Goal: Task Accomplishment & Management: Complete application form

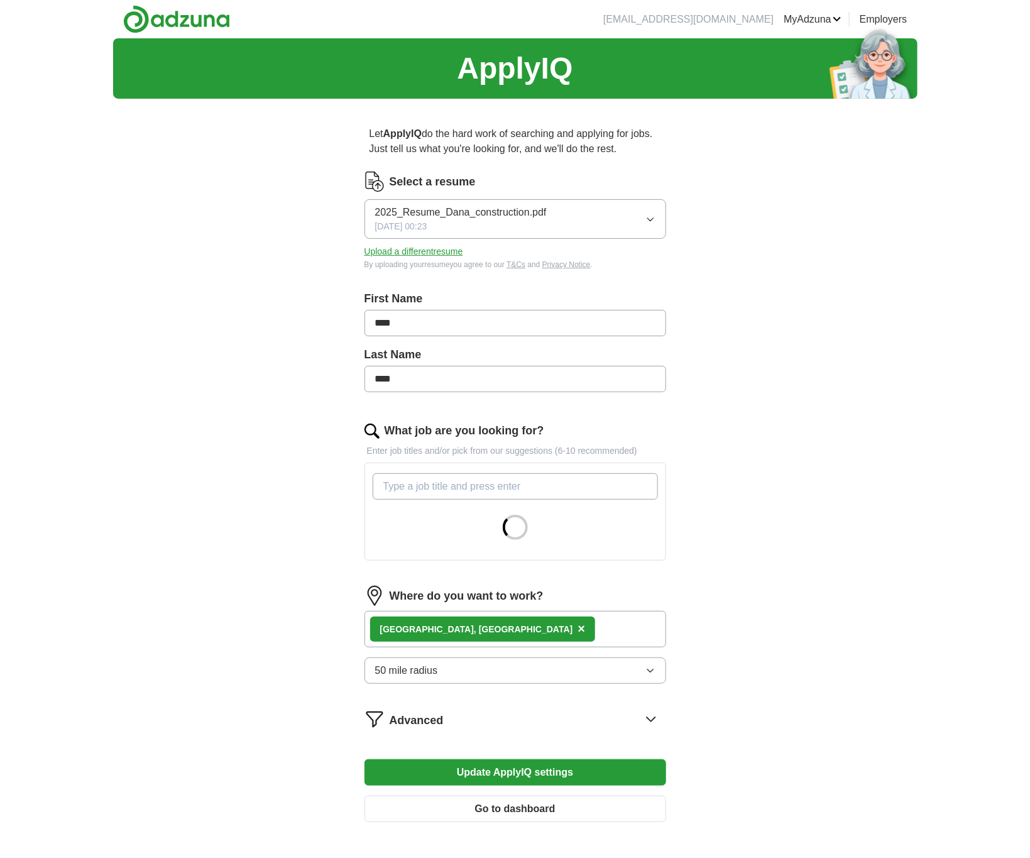
click at [432, 250] on button "Upload a different resume" at bounding box center [414, 251] width 99 height 13
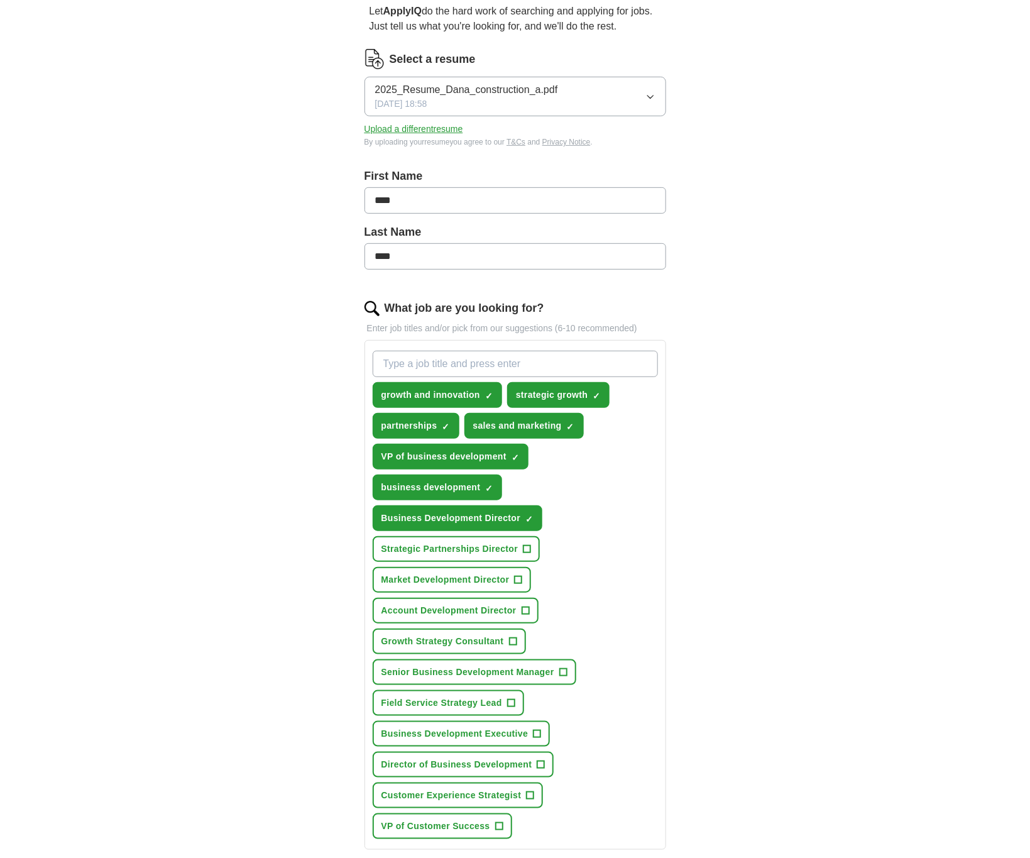
scroll to position [94, 0]
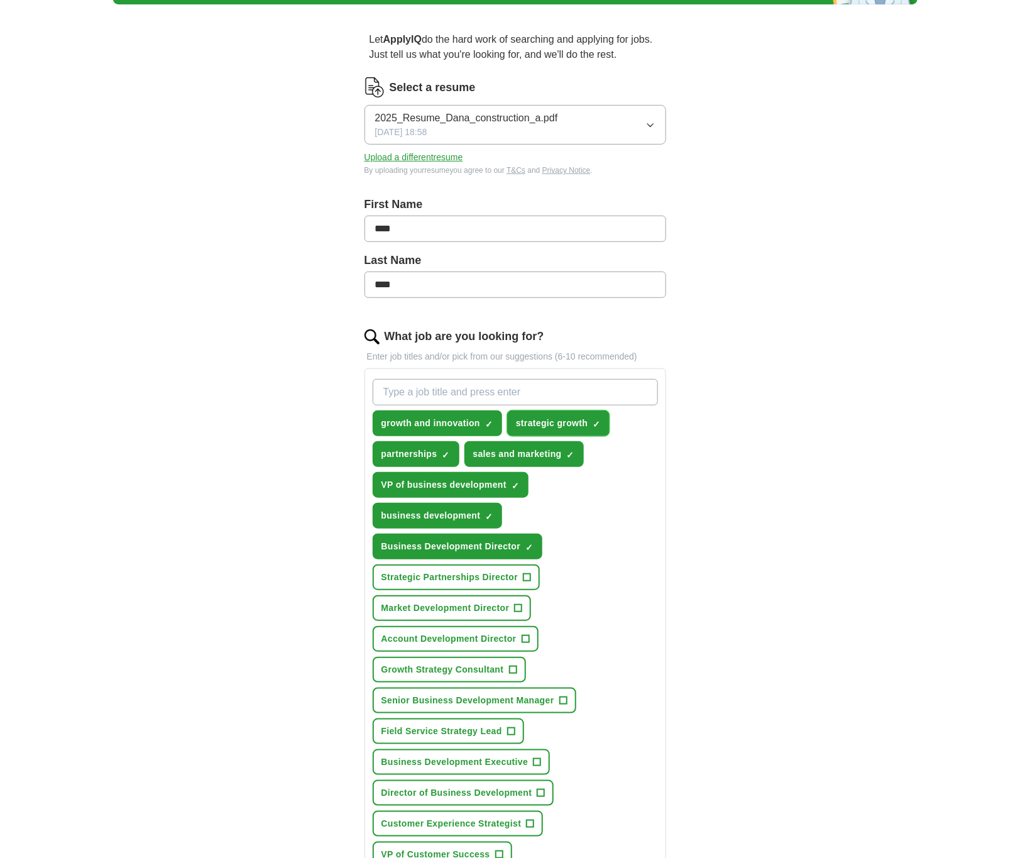
click at [0, 0] on span "×" at bounding box center [0, 0] width 0 height 0
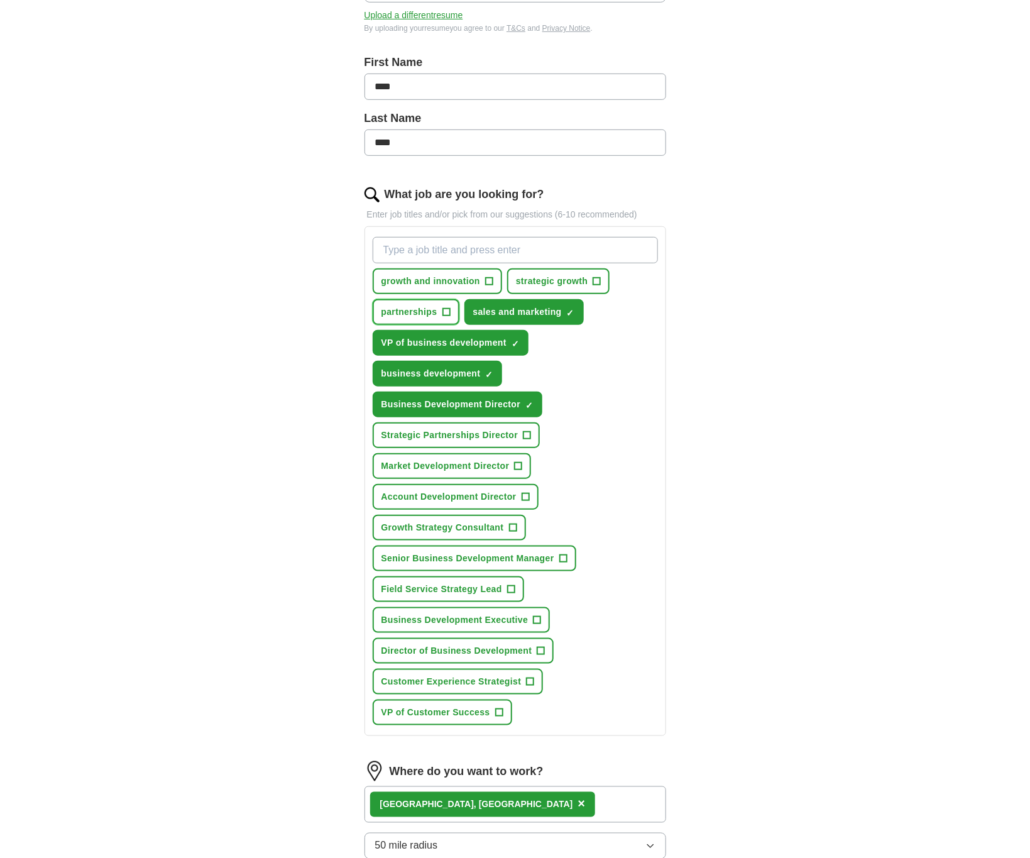
scroll to position [283, 0]
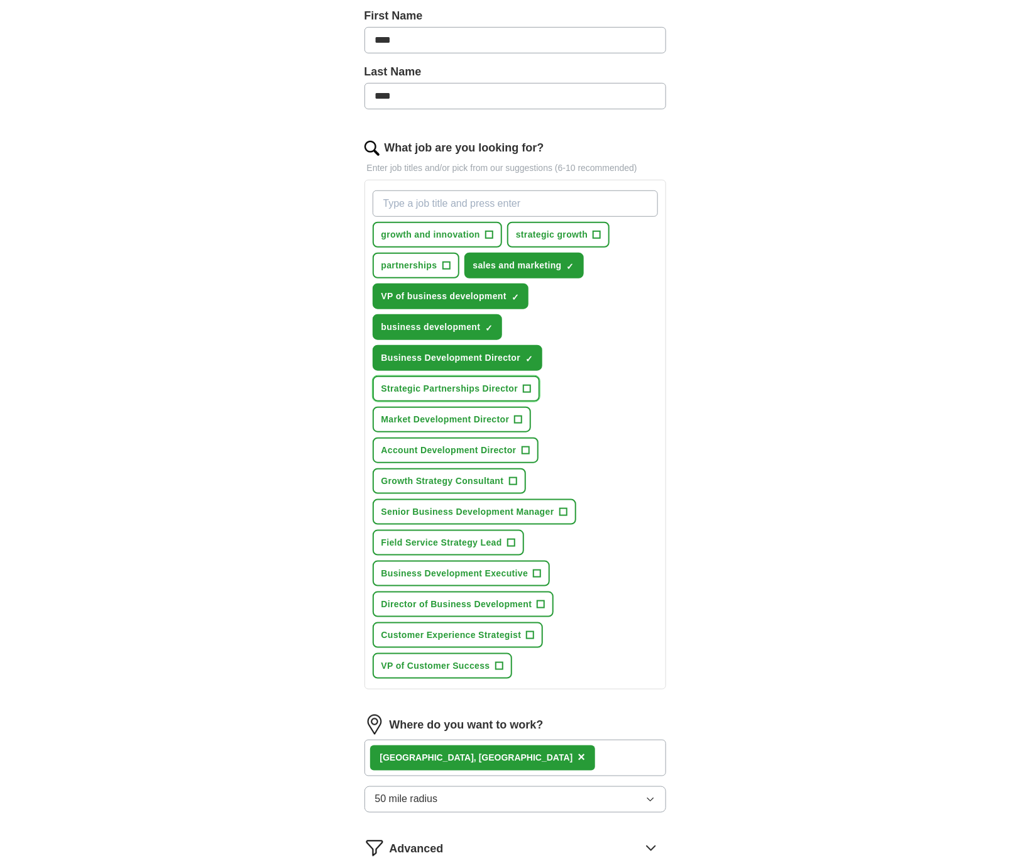
click at [524, 388] on span "+" at bounding box center [528, 389] width 8 height 10
click at [511, 417] on button "Market Development Director +" at bounding box center [452, 420] width 159 height 26
click at [526, 448] on span "+" at bounding box center [526, 451] width 8 height 10
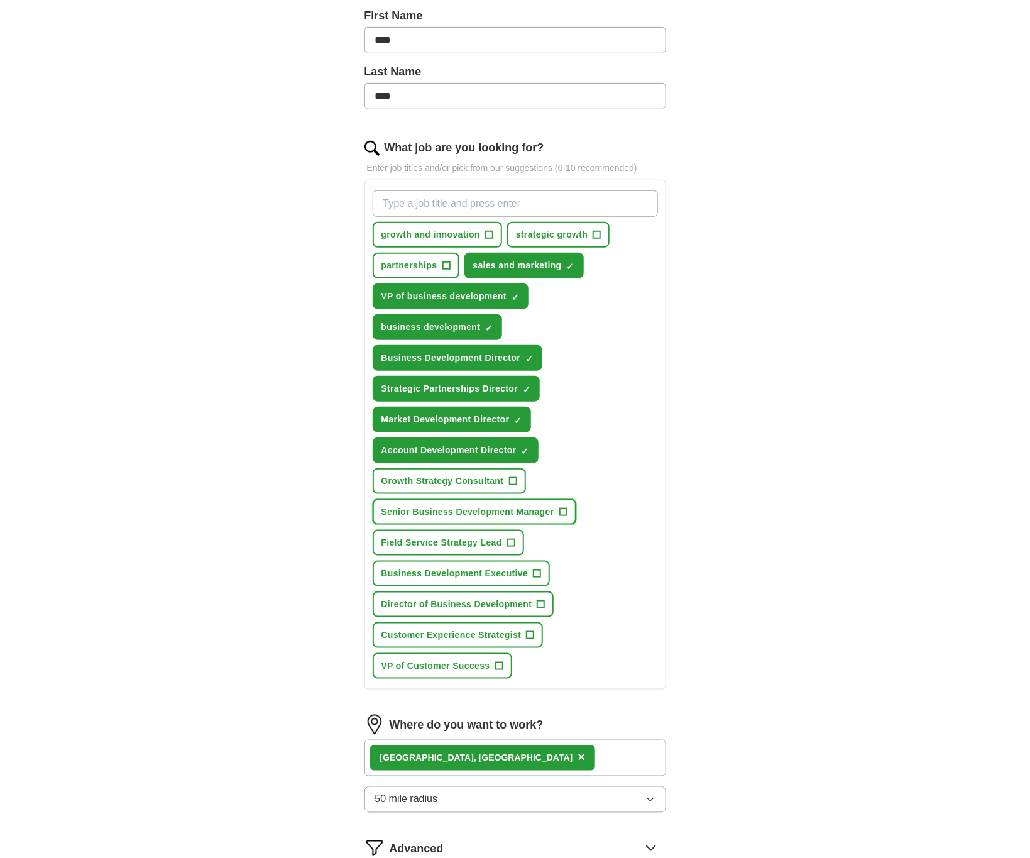
click at [542, 500] on button "Senior Business Development Manager +" at bounding box center [475, 512] width 204 height 26
click at [500, 538] on span "Field Service Strategy Lead" at bounding box center [442, 542] width 121 height 13
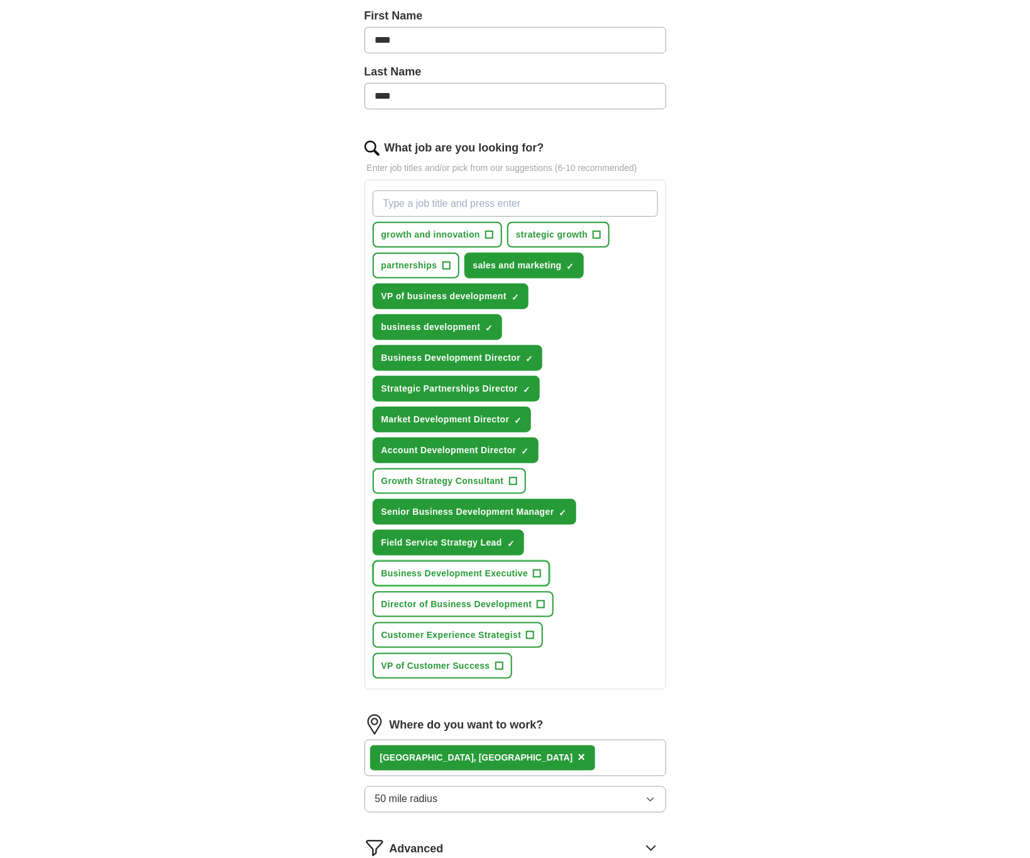
click at [519, 570] on span "Business Development Executive" at bounding box center [455, 573] width 147 height 13
click at [532, 598] on button "Director of Business Development +" at bounding box center [464, 604] width 182 height 26
click at [511, 629] on span "Customer Experience Strategist" at bounding box center [452, 635] width 140 height 13
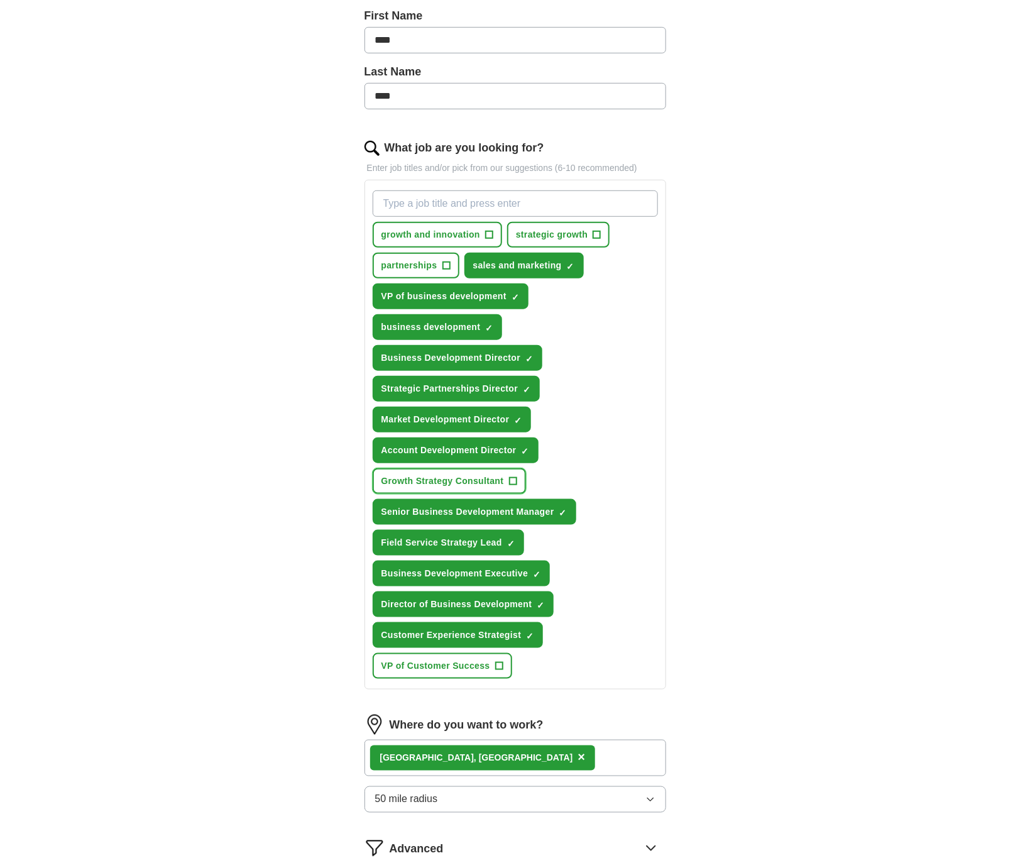
click at [483, 475] on span "Growth Strategy Consultant" at bounding box center [443, 481] width 123 height 13
click at [489, 659] on span "VP of Customer Success" at bounding box center [436, 665] width 109 height 13
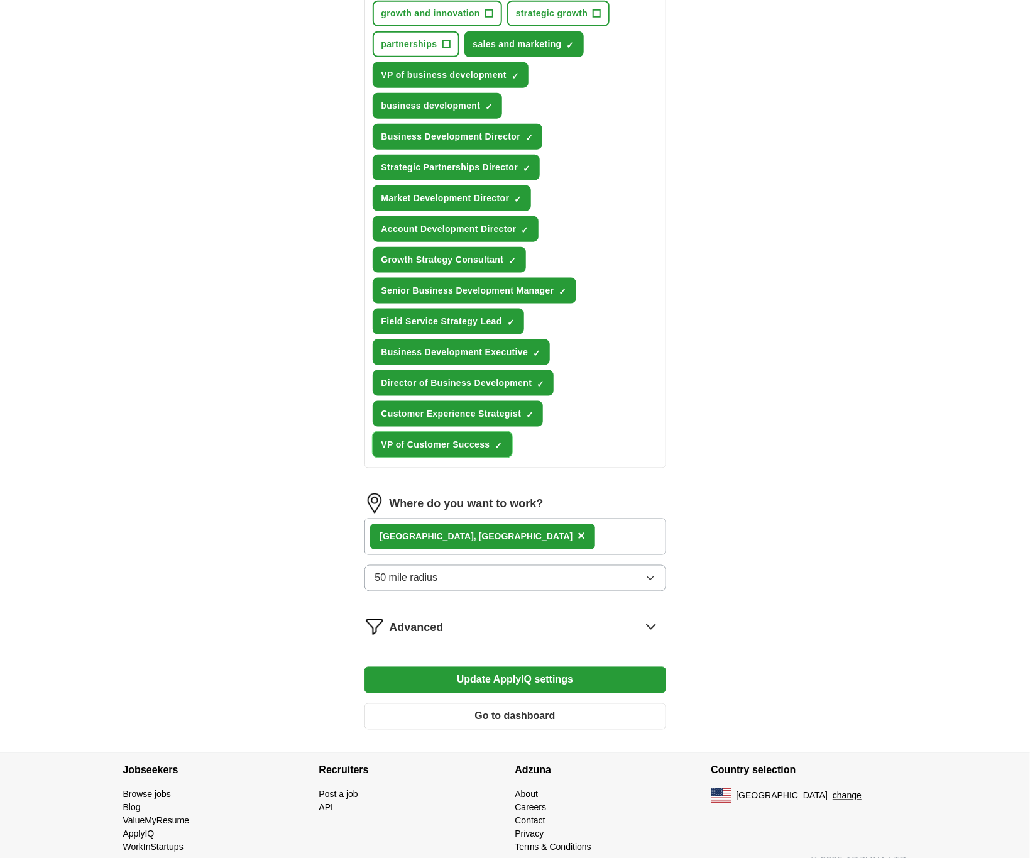
scroll to position [522, 0]
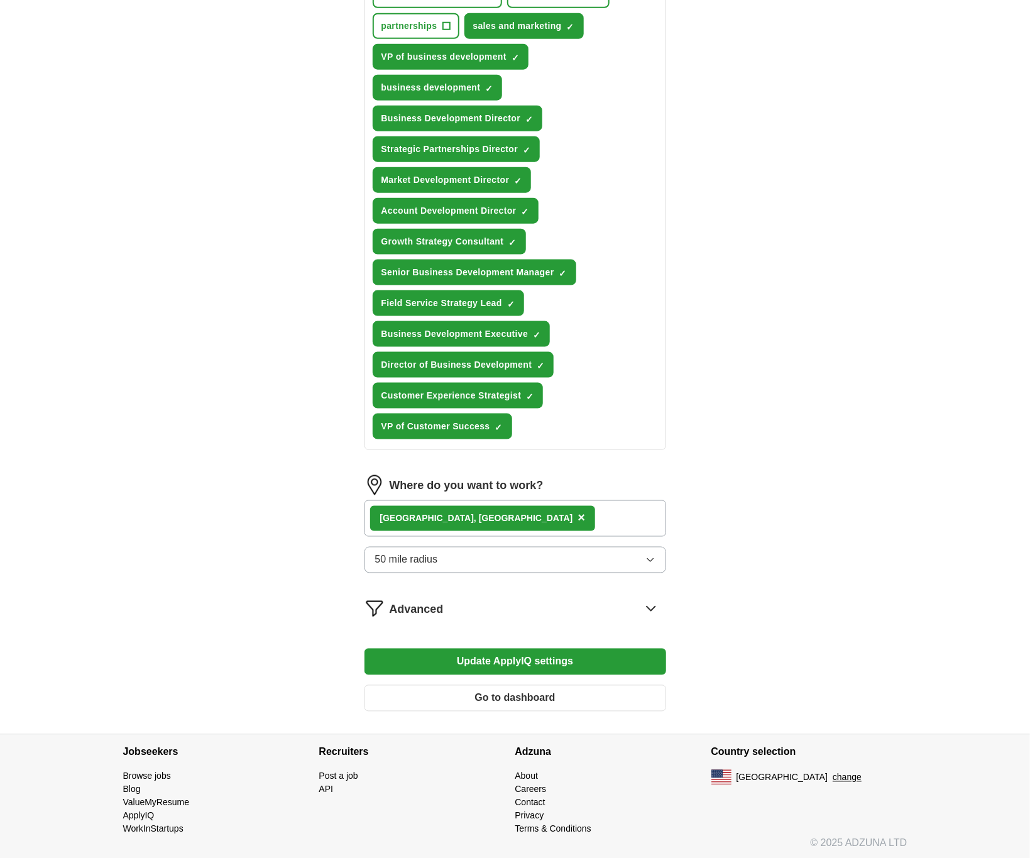
click at [637, 598] on div "Advanced" at bounding box center [528, 608] width 277 height 20
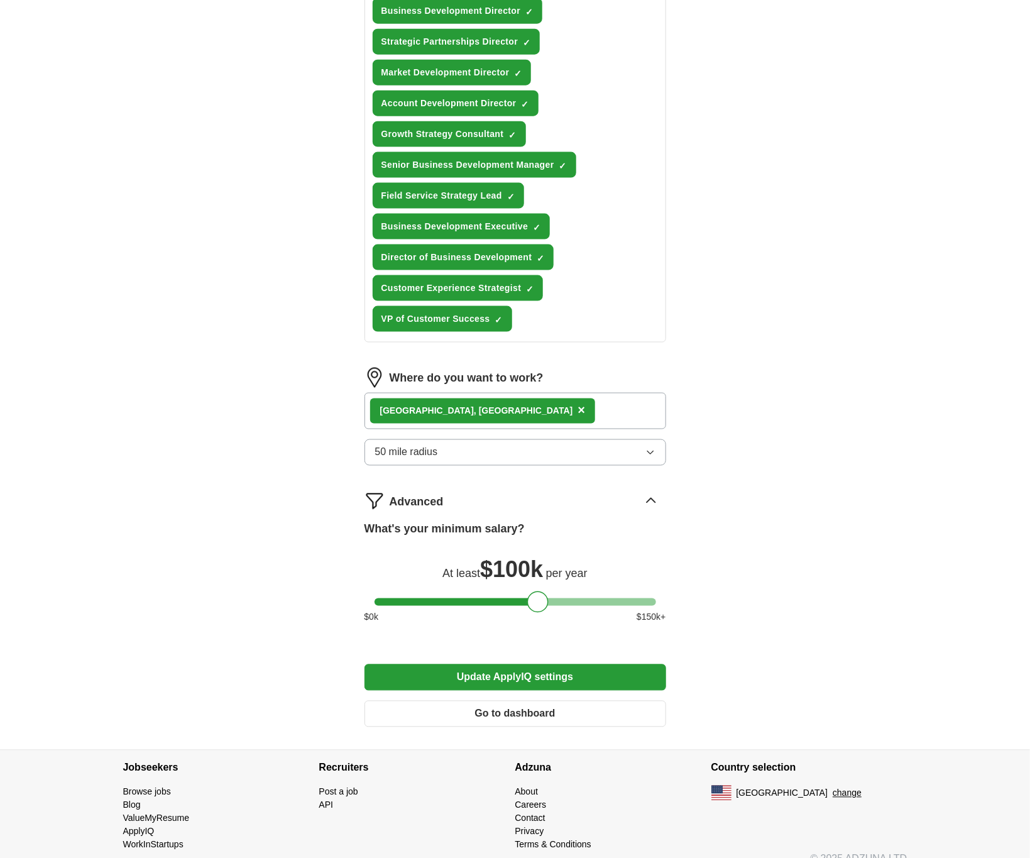
scroll to position [645, 0]
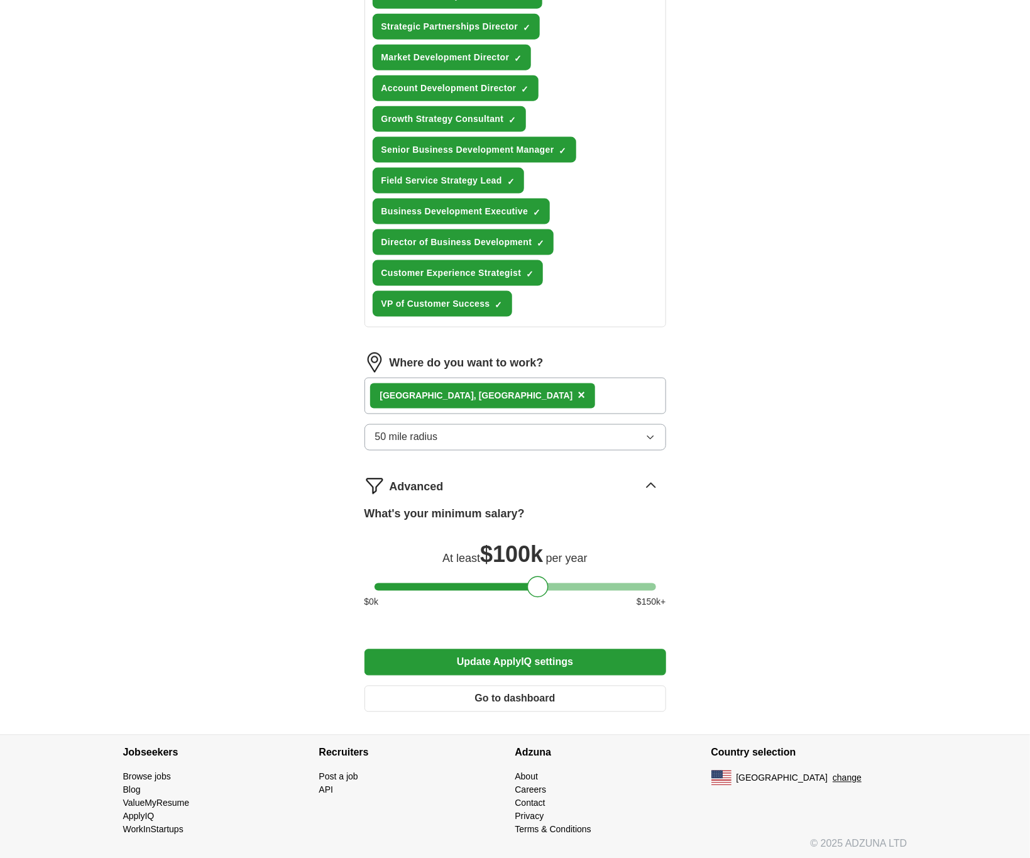
click at [577, 651] on button "Update ApplyIQ settings" at bounding box center [516, 662] width 302 height 26
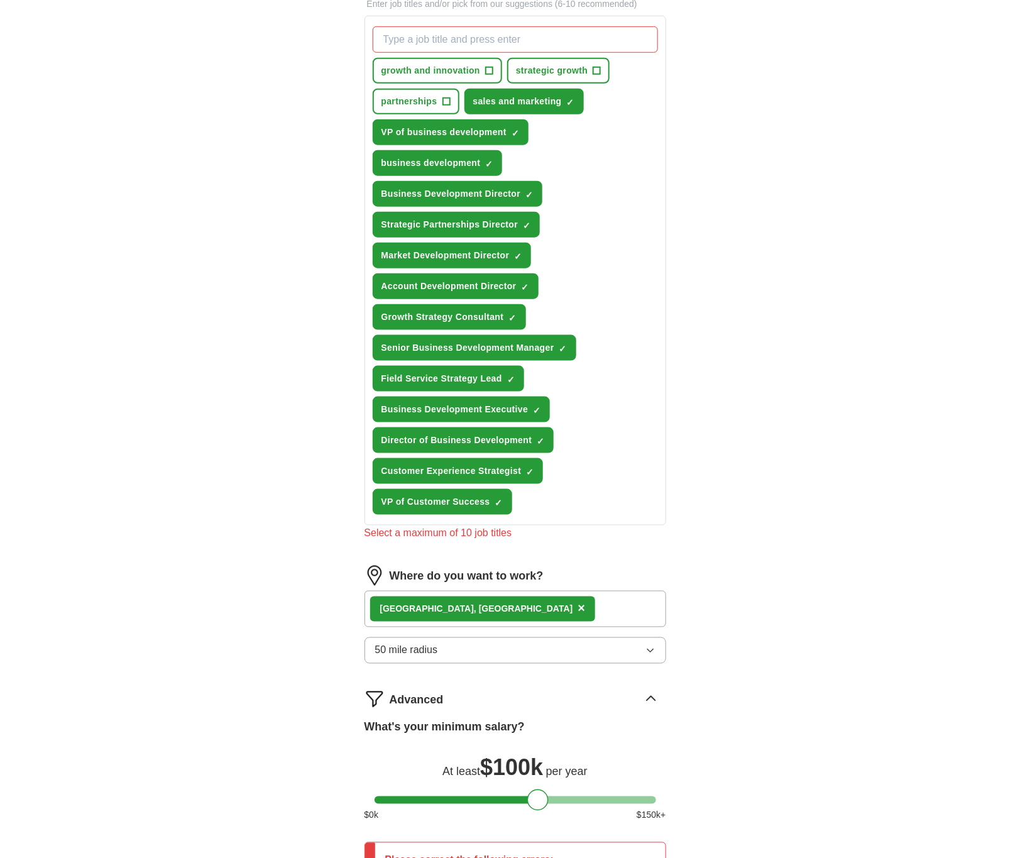
scroll to position [362, 0]
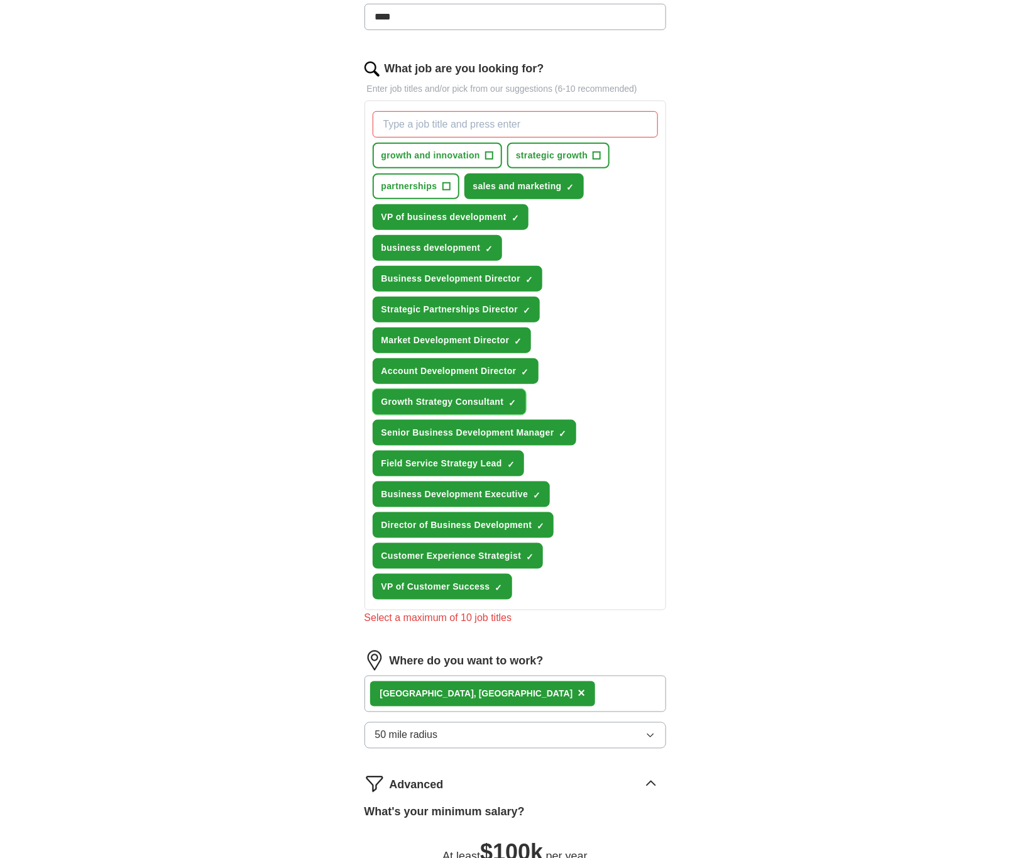
click at [0, 0] on span "×" at bounding box center [0, 0] width 0 height 0
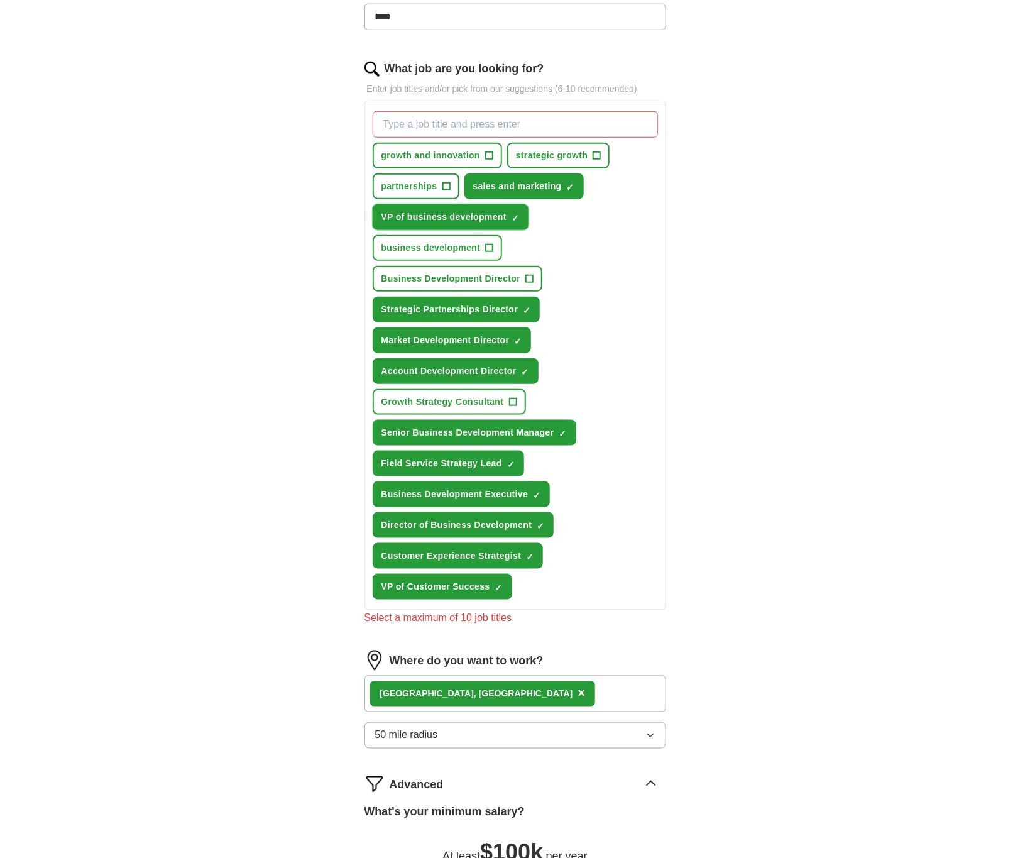
click at [508, 217] on button "VP of business development ✓ ×" at bounding box center [451, 217] width 156 height 26
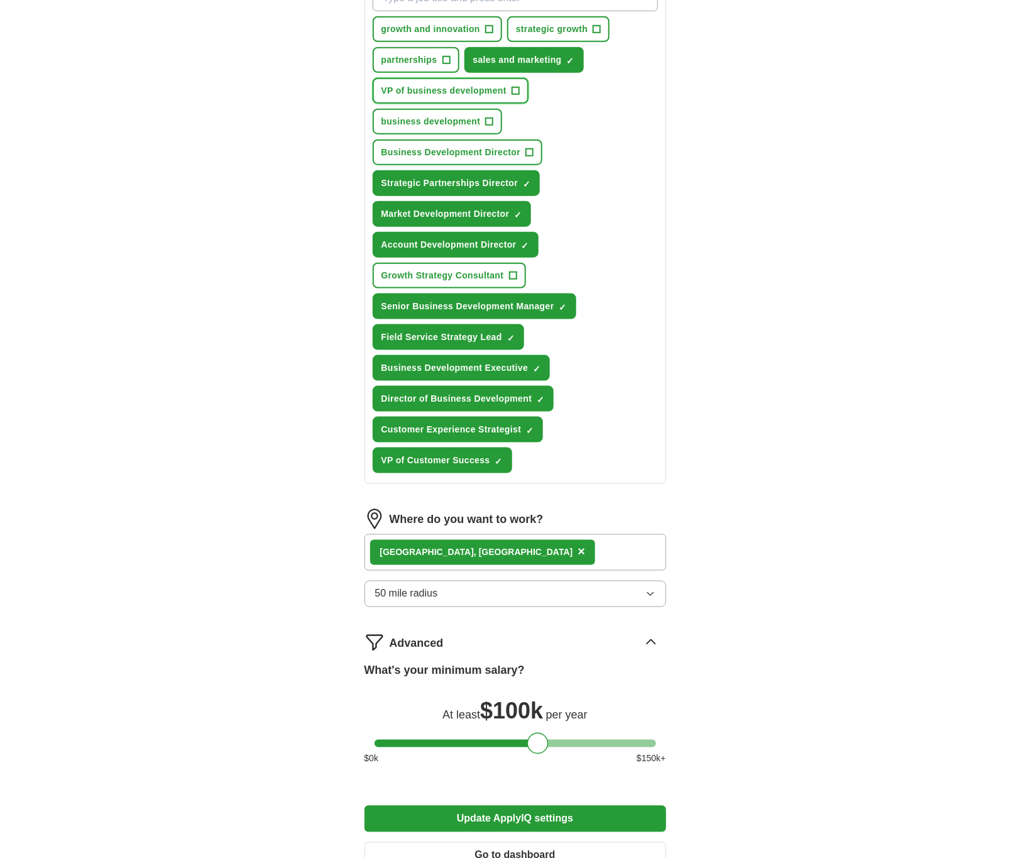
scroll to position [645, 0]
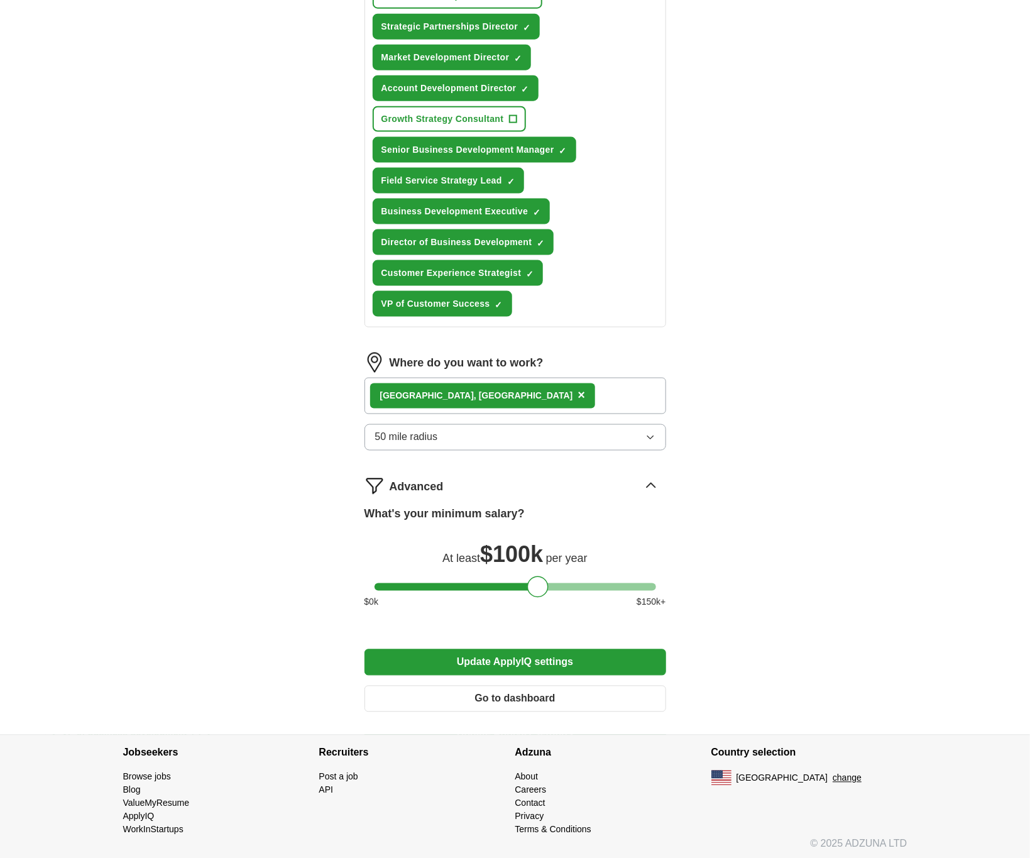
click at [545, 656] on button "Update ApplyIQ settings" at bounding box center [516, 662] width 302 height 26
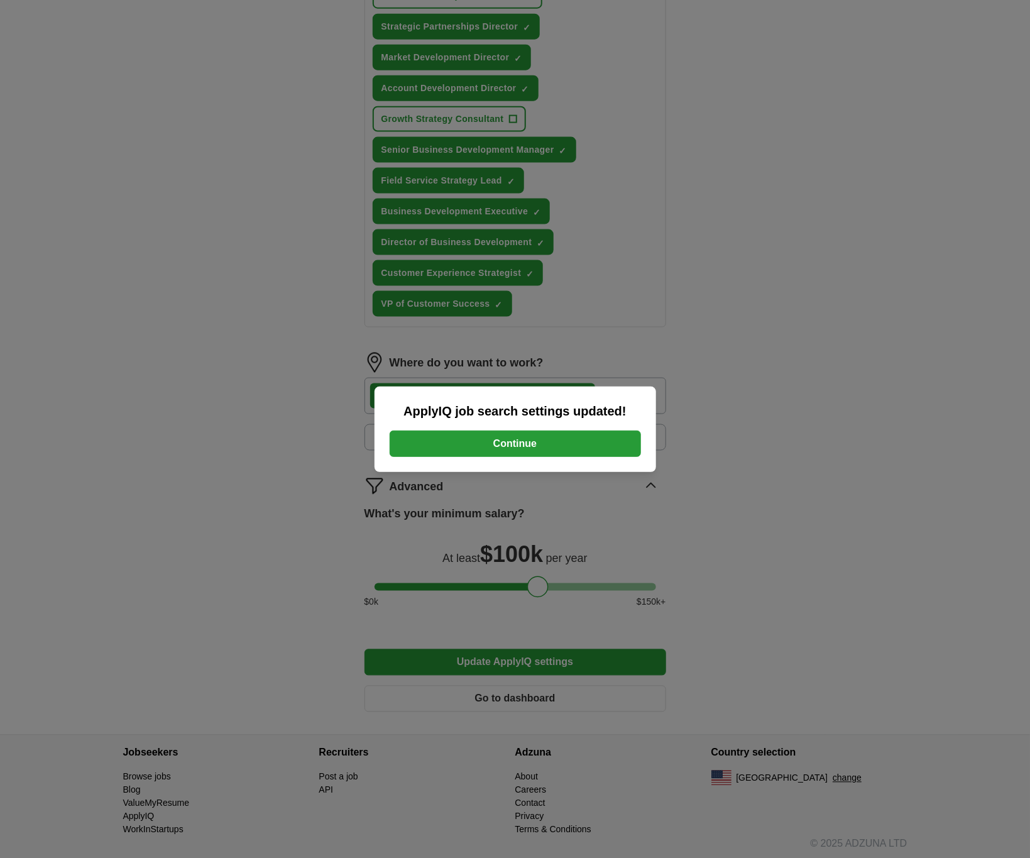
click at [547, 445] on button "Continue" at bounding box center [515, 444] width 251 height 26
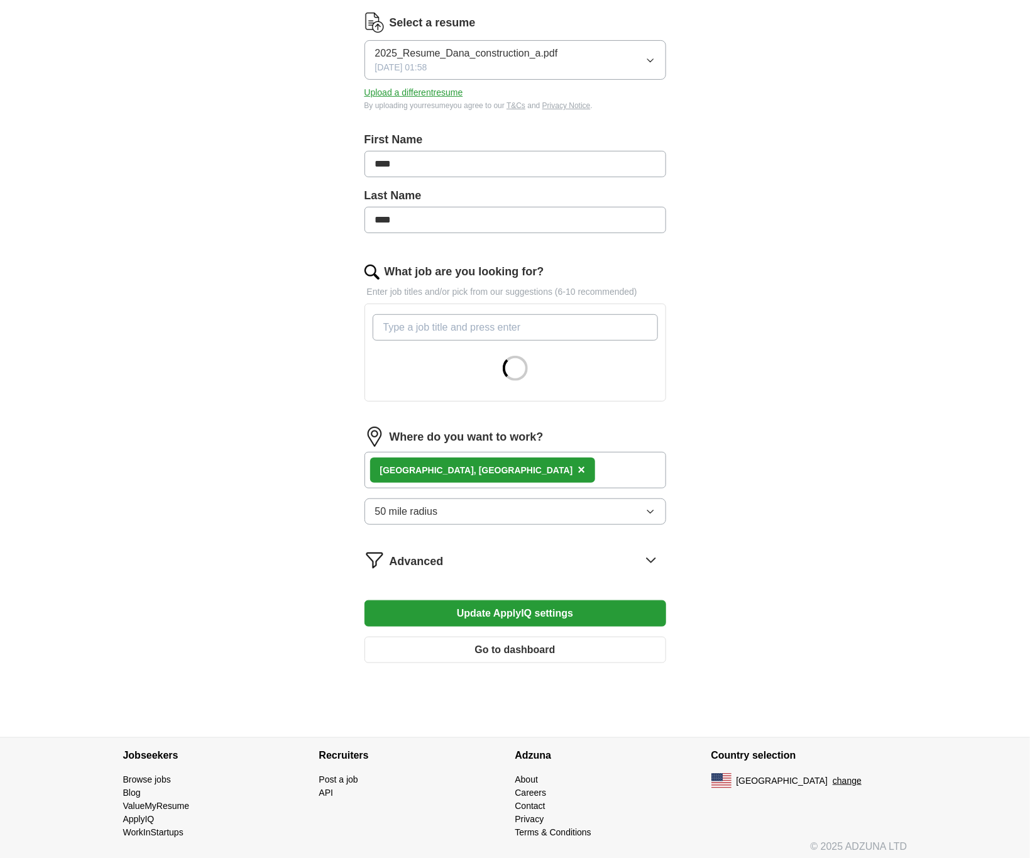
scroll to position [166, 0]
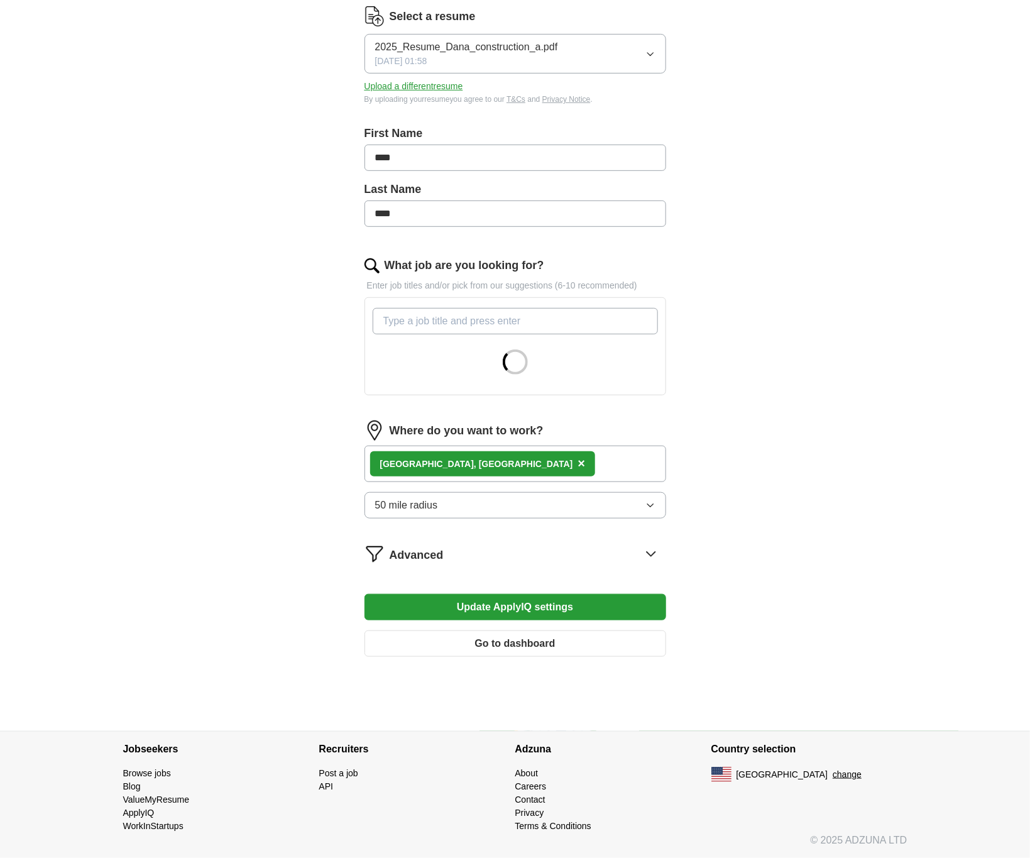
click at [446, 561] on div "Advanced" at bounding box center [528, 554] width 277 height 20
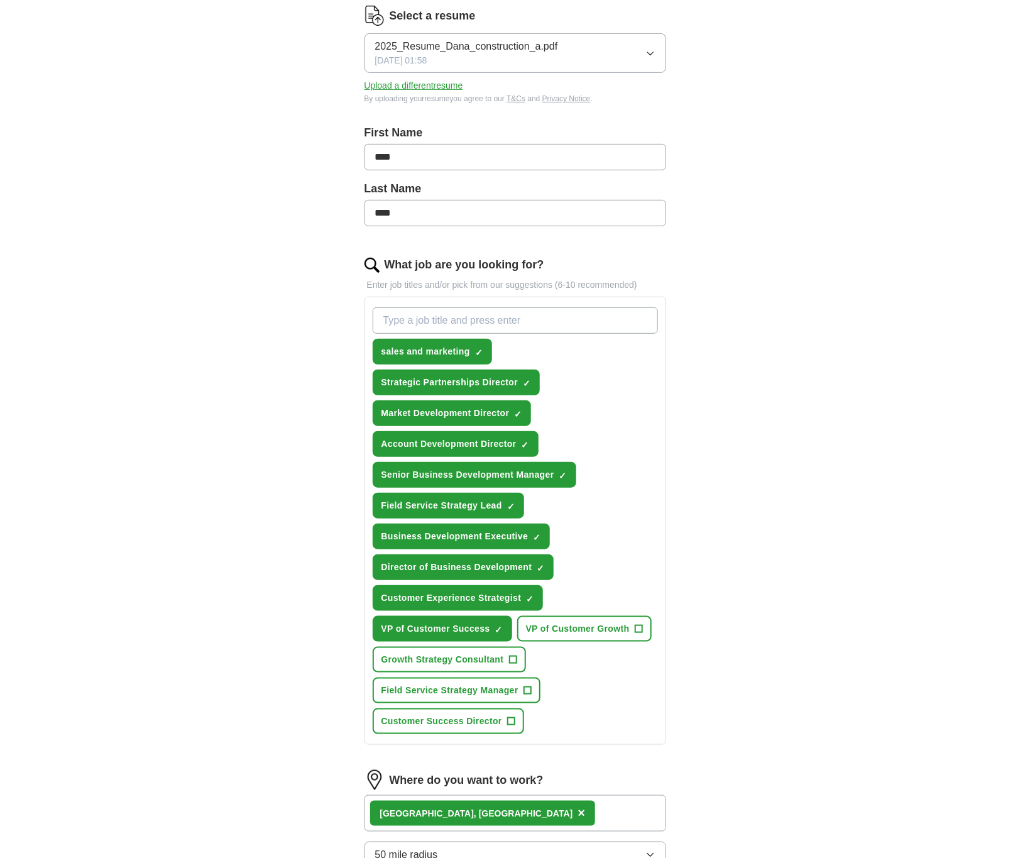
drag, startPoint x: 536, startPoint y: 660, endPoint x: 524, endPoint y: 658, distance: 11.5
click at [524, 658] on form "Select a resume 2025_Resume_Dana_construction_a.pdf [DATE] 01:58 Upload a diffe…" at bounding box center [516, 573] width 302 height 1134
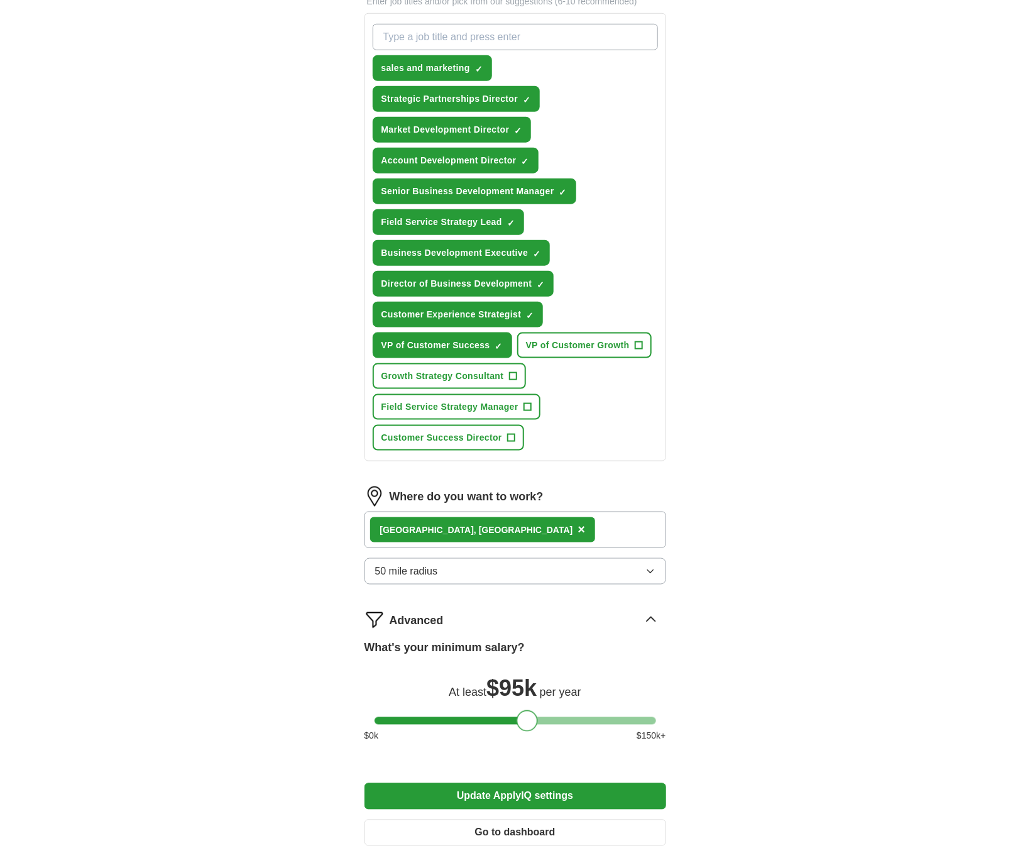
scroll to position [543, 0]
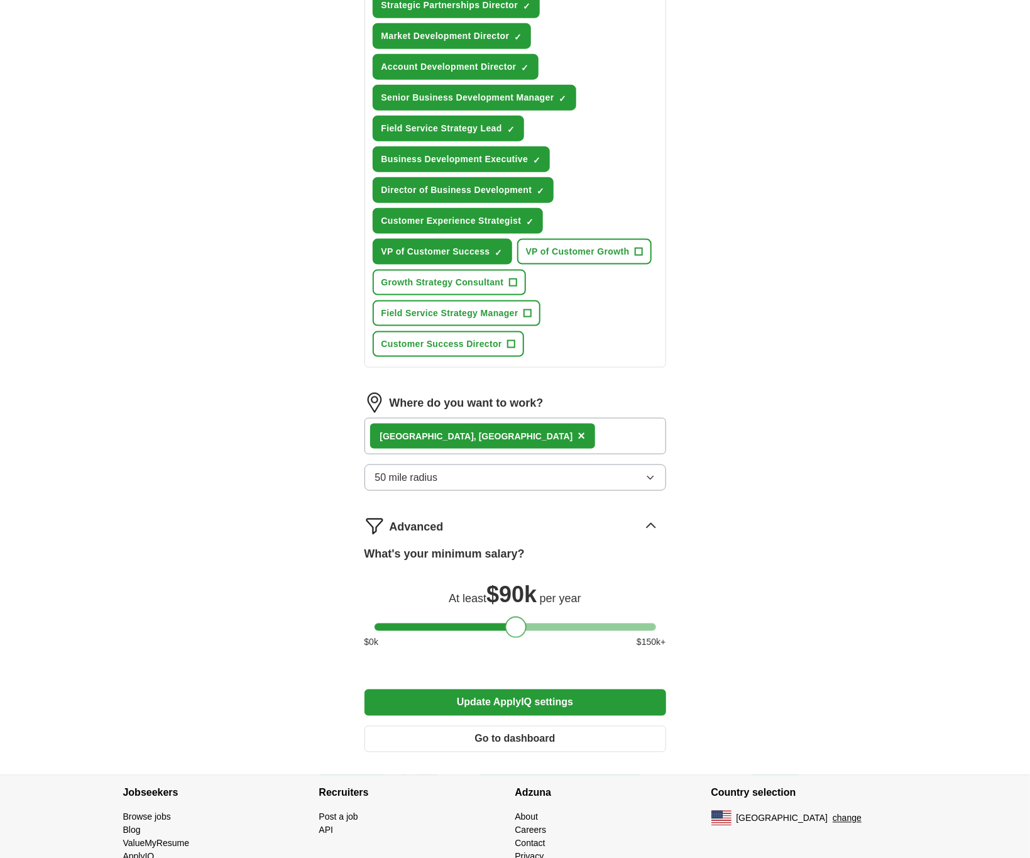
drag, startPoint x: 526, startPoint y: 625, endPoint x: 515, endPoint y: 627, distance: 11.5
click at [515, 627] on div at bounding box center [515, 627] width 21 height 21
click at [534, 696] on button "Update ApplyIQ settings" at bounding box center [516, 703] width 302 height 26
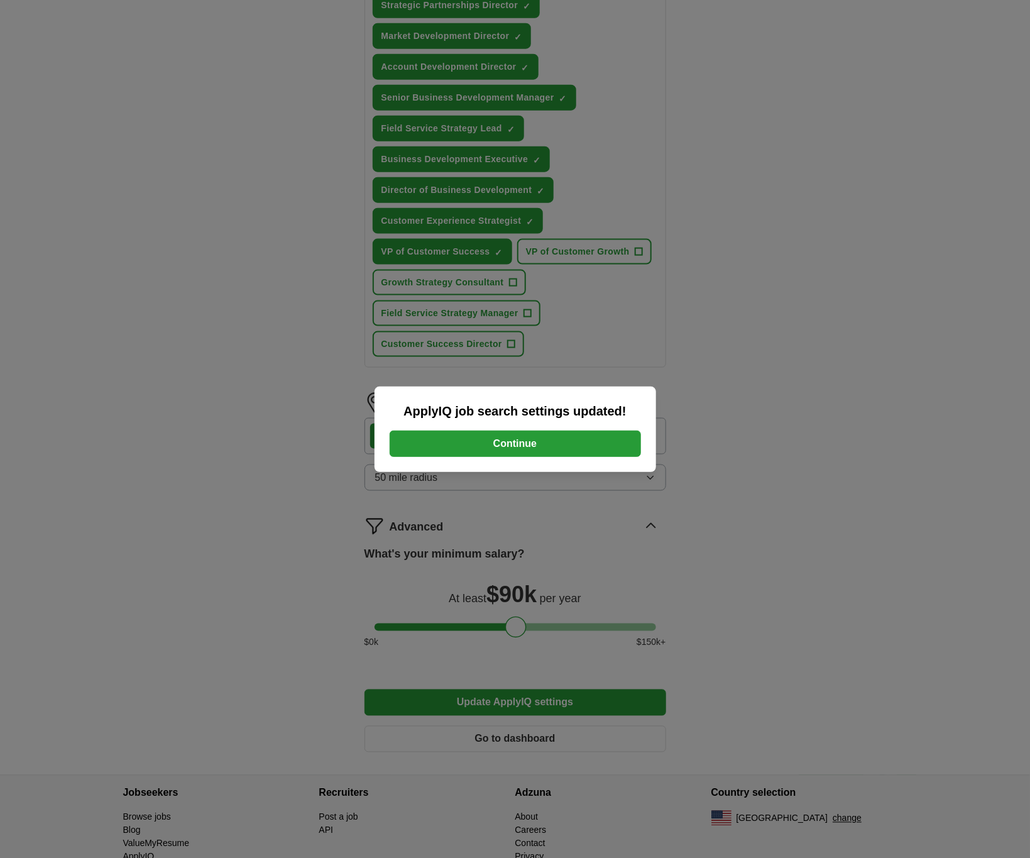
click at [573, 431] on button "Continue" at bounding box center [515, 444] width 251 height 26
